Goal: Transaction & Acquisition: Obtain resource

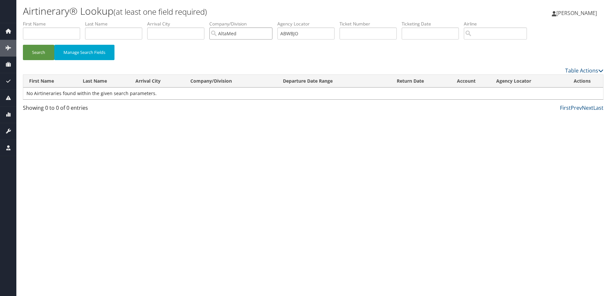
click at [271, 34] on input "AltaMed" at bounding box center [240, 33] width 63 height 12
click at [35, 51] on button "Search" at bounding box center [38, 52] width 31 height 15
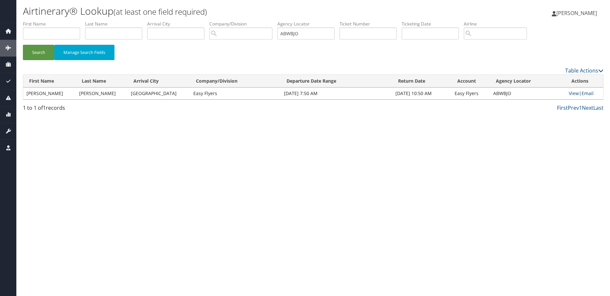
click at [589, 93] on link "Email" at bounding box center [588, 93] width 12 height 6
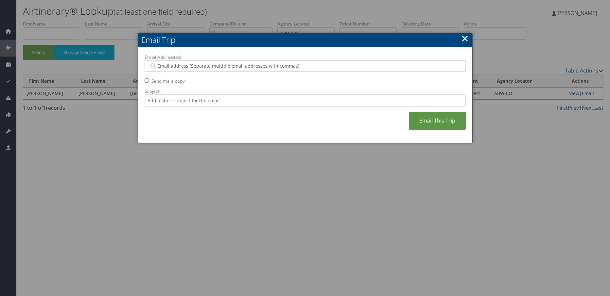
click at [242, 66] on input "Email Address(es):" at bounding box center [305, 66] width 312 height 7
paste input "Saudia.teja@easyflyers.com,Veronica.sanchez@easyflyers.com,Adrian.sanchez@easyf…"
type input "Saudia.teja@easyflyers.com,Veronica.sanchez@easyflyers.com,Adrian.sanchez@easyf…"
type input "Saudia.teja@easyflyers.com, Veronica.sanchez@easyflyers.com, Adrian.sanchez@eas…"
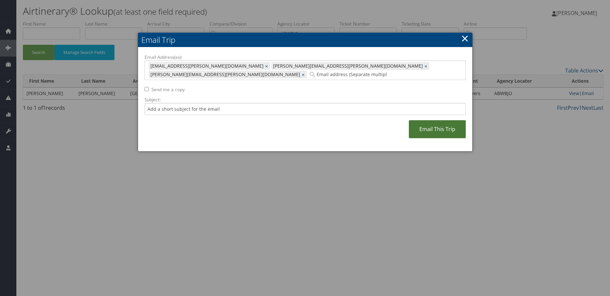
click at [445, 120] on link "Email This Trip" at bounding box center [437, 129] width 57 height 18
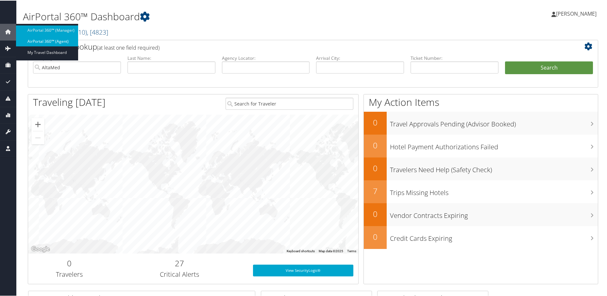
click at [34, 39] on link "AirPortal 360™ (Agent)" at bounding box center [47, 41] width 62 height 10
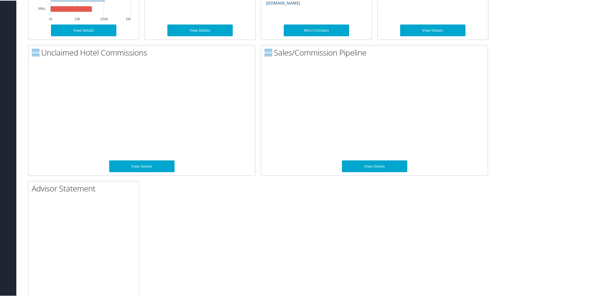
scroll to position [439, 0]
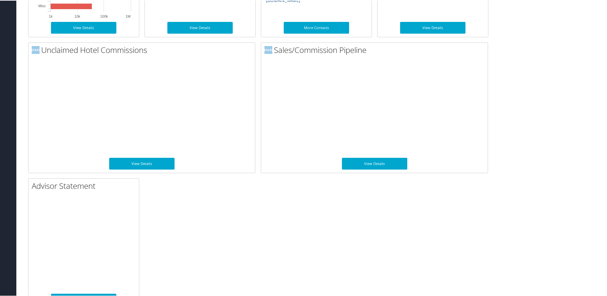
drag, startPoint x: 607, startPoint y: 179, endPoint x: 610, endPoint y: 209, distance: 30.9
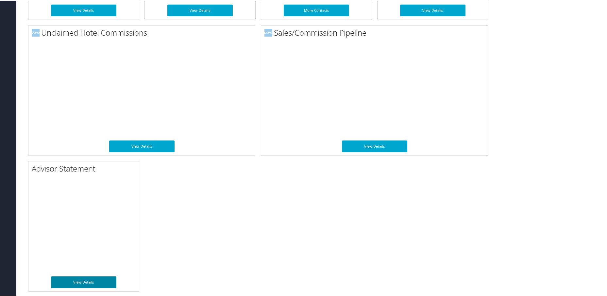
click at [79, 284] on link "View Details" at bounding box center [83, 282] width 65 height 12
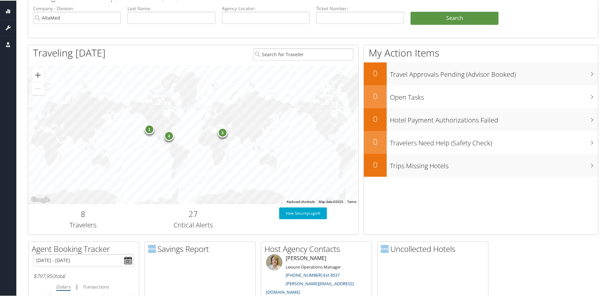
scroll to position [0, 0]
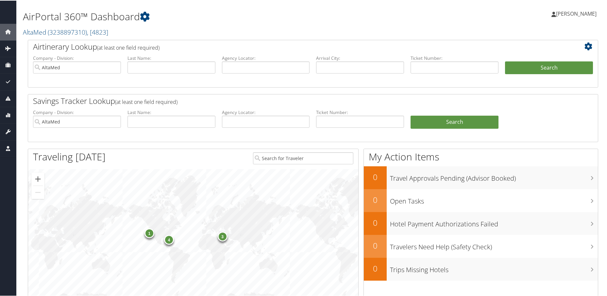
click at [586, 45] on icon at bounding box center [590, 46] width 11 height 8
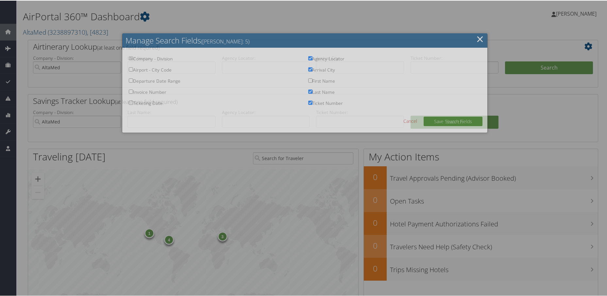
checkbox input "true"
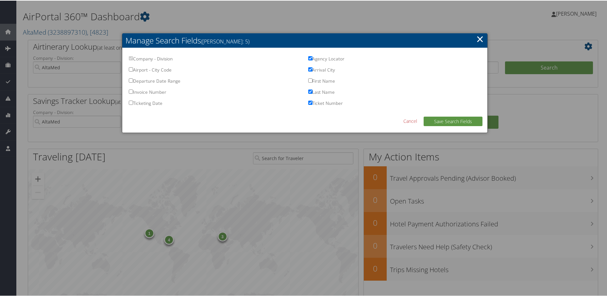
click at [405, 122] on link "Cancel" at bounding box center [411, 120] width 14 height 7
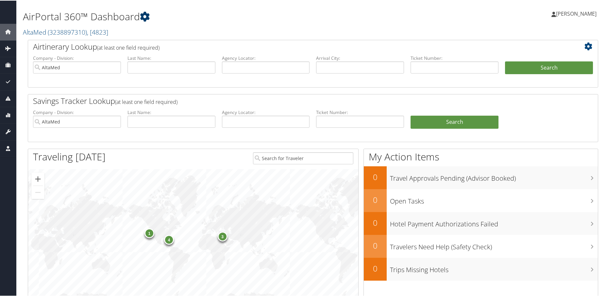
click at [143, 17] on icon at bounding box center [145, 16] width 10 height 10
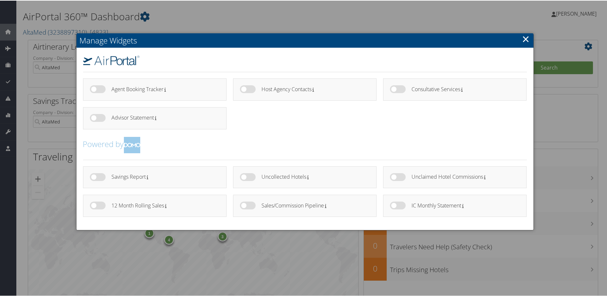
click at [394, 178] on label at bounding box center [398, 177] width 16 height 8
click at [394, 178] on input "checkbox" at bounding box center [396, 178] width 4 height 4
checkbox input "true"
click at [394, 201] on label at bounding box center [398, 205] width 16 height 8
click at [394, 204] on input "checkbox" at bounding box center [396, 206] width 4 height 4
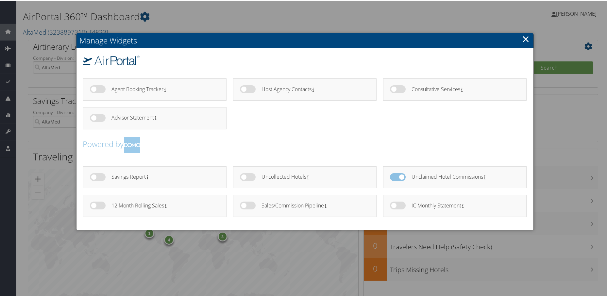
checkbox input "true"
click at [242, 203] on label at bounding box center [248, 205] width 16 height 8
click at [243, 204] on input "checkbox" at bounding box center [245, 206] width 4 height 4
checkbox input "true"
click at [240, 178] on label at bounding box center [248, 177] width 16 height 8
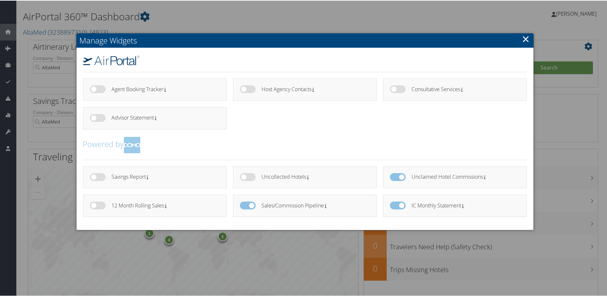
click at [243, 178] on input "checkbox" at bounding box center [245, 178] width 4 height 4
checkbox input "true"
click at [90, 202] on label at bounding box center [98, 205] width 16 height 8
click at [93, 204] on input "checkbox" at bounding box center [95, 206] width 4 height 4
checkbox input "true"
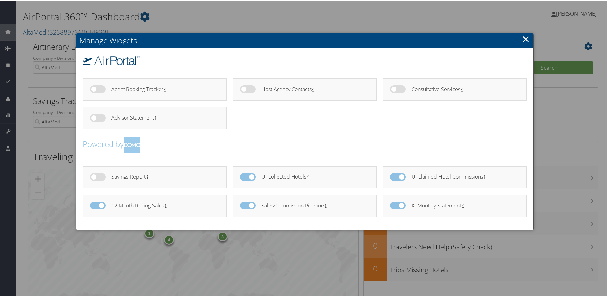
click at [525, 37] on link "×" at bounding box center [527, 38] width 8 height 13
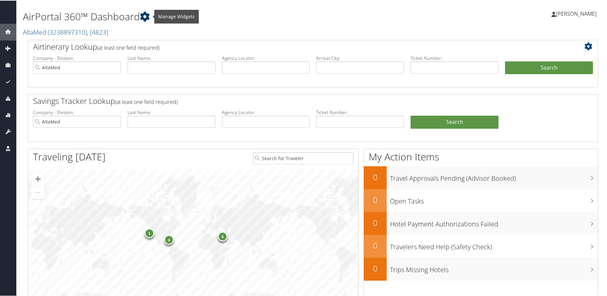
click at [143, 15] on icon at bounding box center [145, 16] width 10 height 10
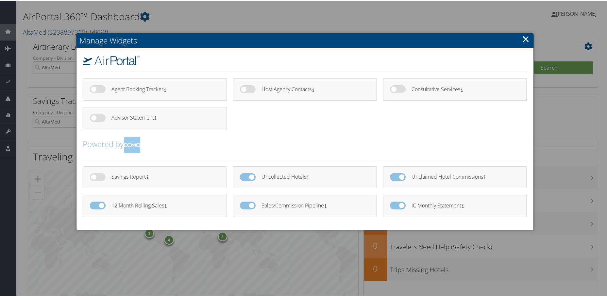
click at [102, 203] on label at bounding box center [98, 205] width 16 height 8
click at [97, 204] on input "checkbox" at bounding box center [95, 206] width 4 height 4
checkbox input "false"
click at [253, 177] on label at bounding box center [248, 177] width 16 height 8
click at [248, 177] on input "checkbox" at bounding box center [245, 178] width 4 height 4
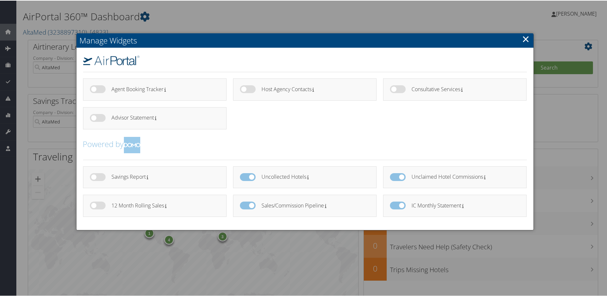
checkbox input "false"
click at [253, 203] on label at bounding box center [248, 205] width 16 height 8
click at [248, 204] on input "checkbox" at bounding box center [245, 206] width 4 height 4
checkbox input "false"
click at [402, 175] on label at bounding box center [398, 177] width 16 height 8
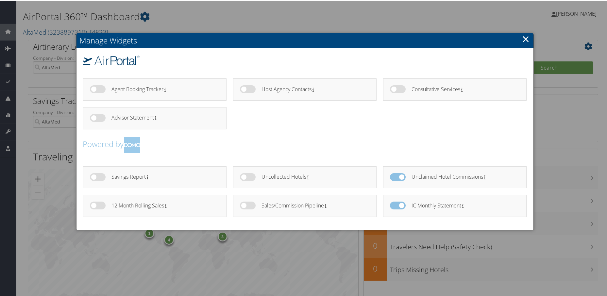
click at [398, 176] on input "checkbox" at bounding box center [396, 178] width 4 height 4
checkbox input "false"
click at [524, 37] on link "×" at bounding box center [527, 38] width 8 height 13
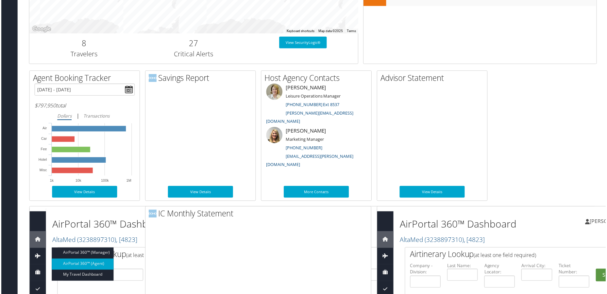
scroll to position [374, 0]
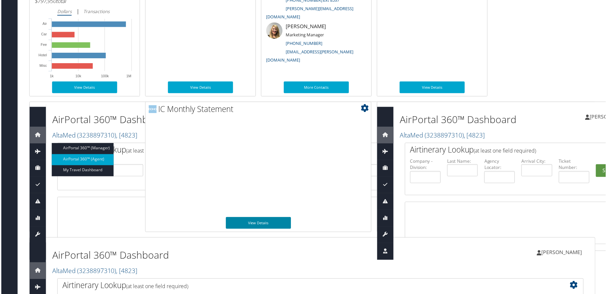
click at [259, 221] on link "View Details" at bounding box center [258, 224] width 65 height 12
